Goal: Task Accomplishment & Management: Manage account settings

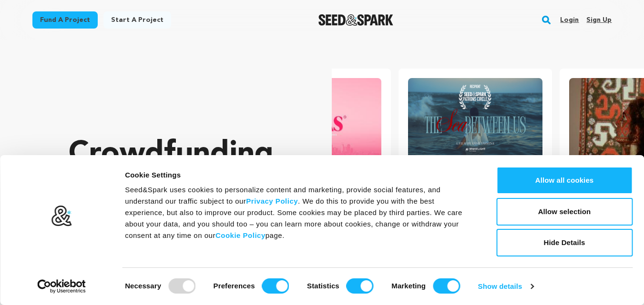
scroll to position [0, 169]
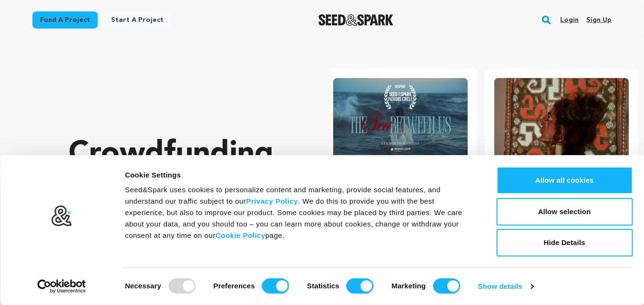
click at [597, 18] on link "Sign up" at bounding box center [598, 19] width 25 height 15
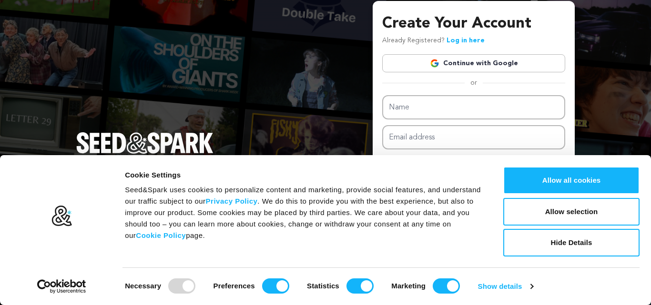
click at [462, 56] on link "Continue with Google" at bounding box center [473, 63] width 183 height 18
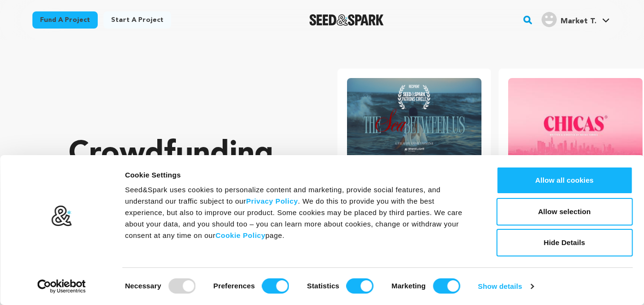
scroll to position [0, 169]
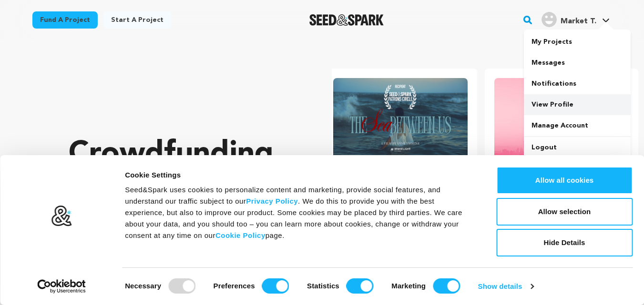
click at [551, 107] on link "View Profile" at bounding box center [577, 104] width 107 height 21
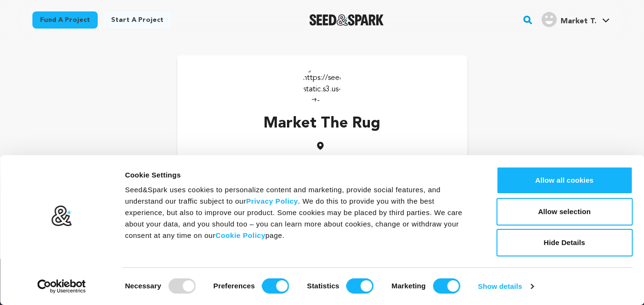
click at [544, 99] on body "Consent Details [#IABV2SETTINGS#] About Cookie Settings Seed&Spark uses cookies…" at bounding box center [322, 252] width 644 height 504
click at [558, 151] on div "Market The Rug Manage Account" at bounding box center [321, 122] width 579 height 135
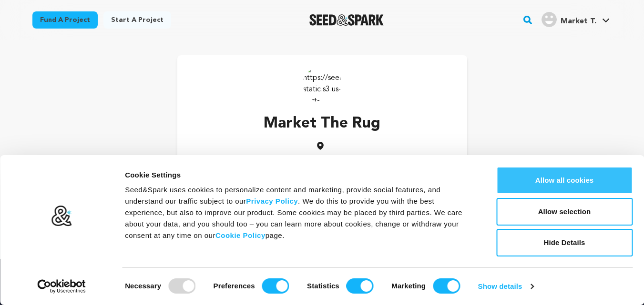
click at [551, 171] on button "Allow all cookies" at bounding box center [564, 181] width 136 height 28
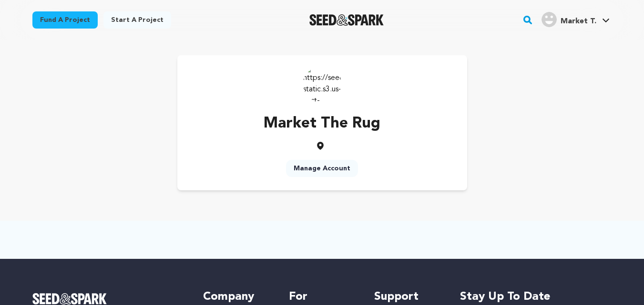
click at [320, 86] on img at bounding box center [322, 84] width 38 height 38
click at [314, 169] on link "Manage Account" at bounding box center [322, 168] width 72 height 17
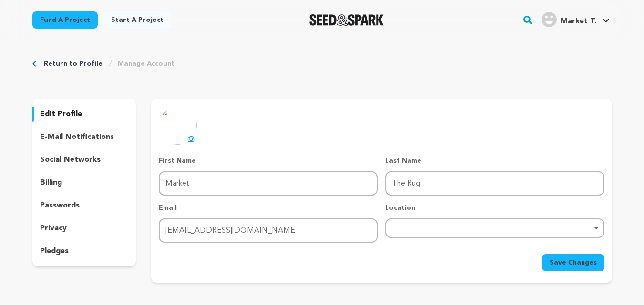
drag, startPoint x: 74, startPoint y: 113, endPoint x: 74, endPoint y: 119, distance: 5.7
click at [74, 119] on p "edit profile" at bounding box center [61, 114] width 42 height 11
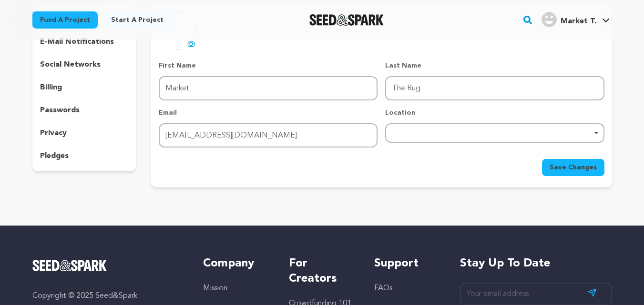
scroll to position [48, 0]
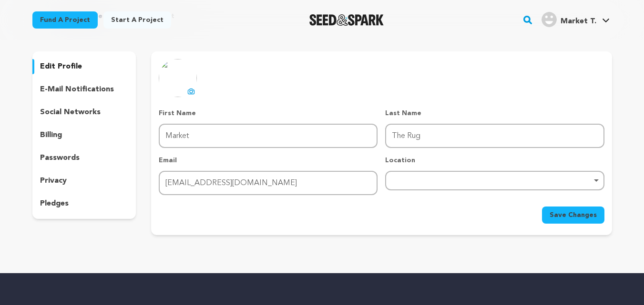
click at [60, 64] on p "edit profile" at bounding box center [61, 66] width 42 height 11
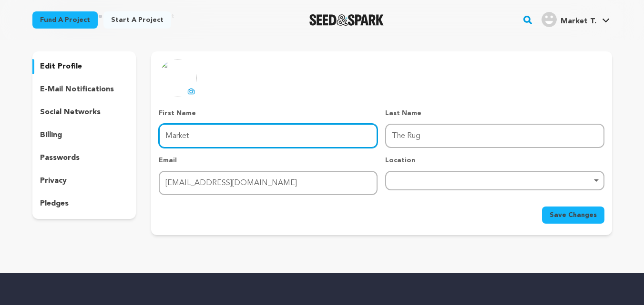
click at [191, 138] on input "Market" at bounding box center [268, 136] width 219 height 24
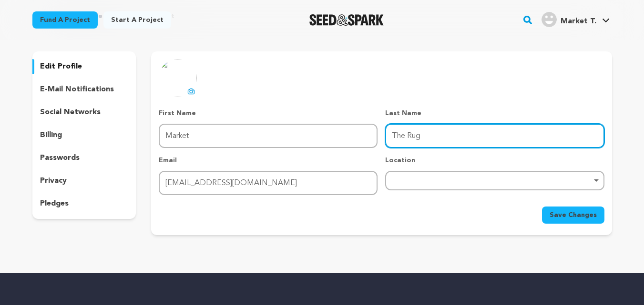
click at [429, 134] on input "The Rug" at bounding box center [494, 136] width 219 height 24
click at [408, 182] on div "Remove item" at bounding box center [494, 181] width 209 height 4
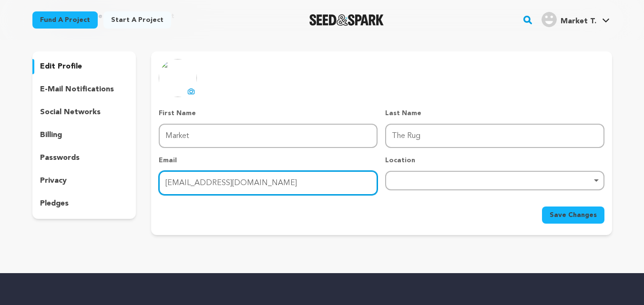
click at [296, 182] on input "therugmarketca@gmail.com" at bounding box center [268, 183] width 219 height 24
click at [396, 181] on div "Remove item" at bounding box center [494, 181] width 209 height 4
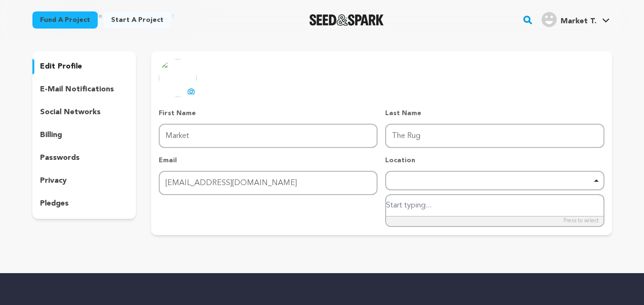
click at [405, 199] on input "search" at bounding box center [494, 205] width 217 height 21
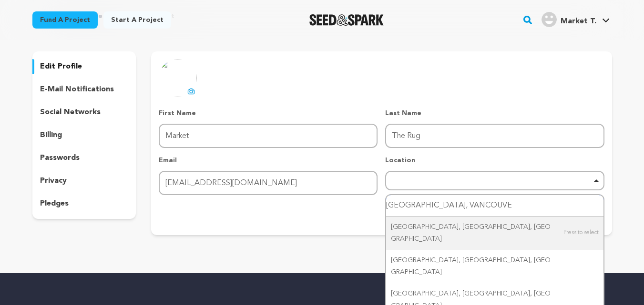
type input "Canada, VANCOUVER"
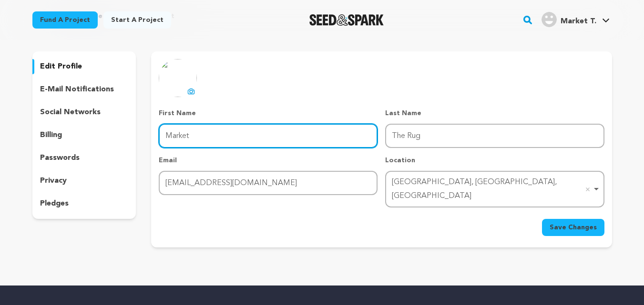
drag, startPoint x: 203, startPoint y: 136, endPoint x: 154, endPoint y: 146, distance: 50.0
click at [154, 146] on div "uploading spinner upload profile image First Name First Name Market Last Name L…" at bounding box center [381, 147] width 460 height 177
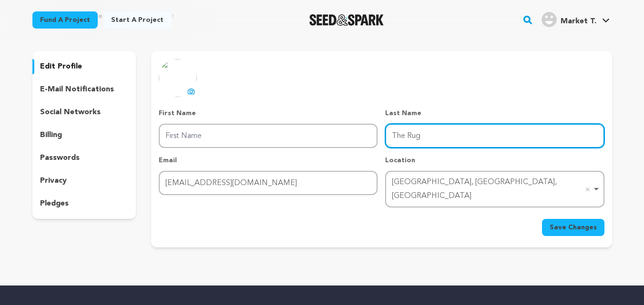
drag, startPoint x: 428, startPoint y: 139, endPoint x: 370, endPoint y: 136, distance: 58.2
click at [370, 136] on div "First Name First Name Last Name Last Name The Rug Email Email therugmarketca@gm…" at bounding box center [381, 158] width 445 height 99
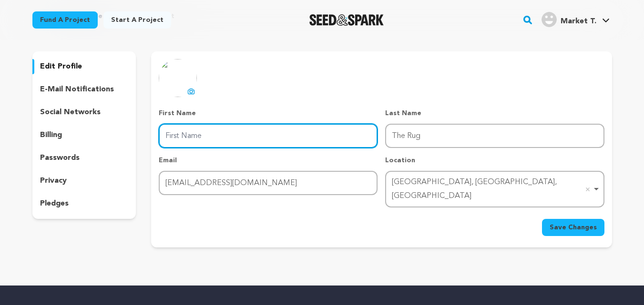
click at [234, 136] on input "First Name" at bounding box center [268, 136] width 219 height 24
paste input "The Rug"
type input "The Rug"
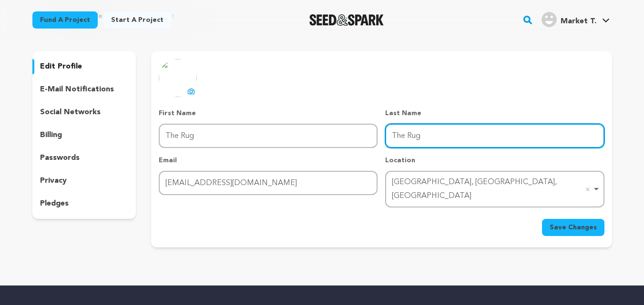
click at [409, 131] on input "The Rug" at bounding box center [494, 136] width 219 height 24
click at [409, 131] on input "Last Name" at bounding box center [494, 136] width 219 height 24
type input "Market"
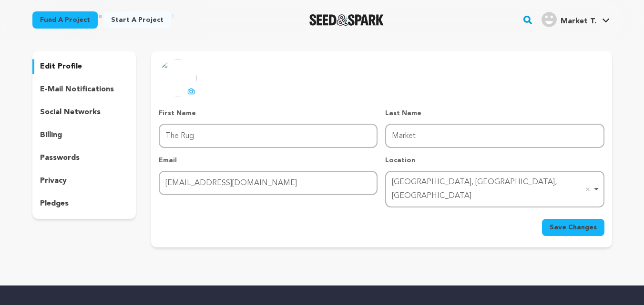
click at [191, 91] on icon at bounding box center [192, 92] width 4 height 3
click at [564, 223] on span "Save Changes" at bounding box center [572, 228] width 47 height 10
